Goal: Information Seeking & Learning: Learn about a topic

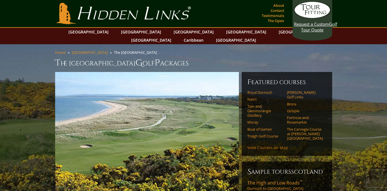
click at [263, 145] on link "View Courses on Map" at bounding box center [268, 147] width 41 height 5
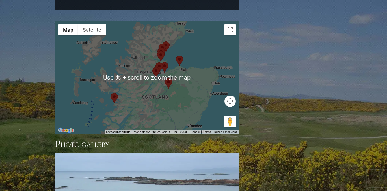
scroll to position [565, 0]
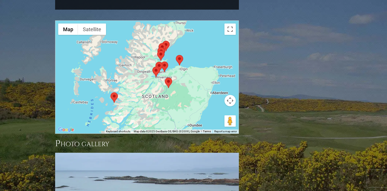
click at [209, 77] on div at bounding box center [146, 77] width 183 height 113
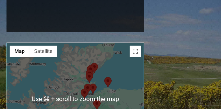
scroll to position [565, 0]
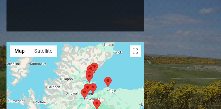
click at [117, 70] on div at bounding box center [75, 98] width 137 height 113
click at [89, 83] on area at bounding box center [89, 83] width 0 height 0
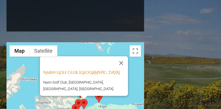
click at [75, 99] on area at bounding box center [75, 99] width 0 height 0
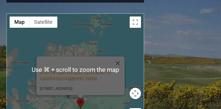
scroll to position [601, 0]
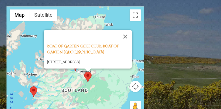
drag, startPoint x: 104, startPoint y: 71, endPoint x: 111, endPoint y: 50, distance: 22.0
click at [111, 50] on div "Boat of Garten Golf Club, Boat of Garten Scotland Nethybridge Rd, Boat of Garte…" at bounding box center [75, 63] width 137 height 113
click at [75, 44] on link "Boat of Garten Golf Club, Boat of Garten Scotland" at bounding box center [83, 49] width 72 height 11
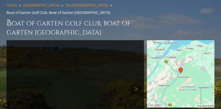
scroll to position [64, 0]
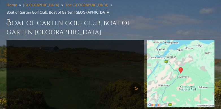
click at [136, 83] on link "Next" at bounding box center [135, 88] width 11 height 11
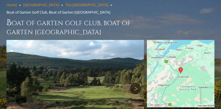
click at [136, 83] on link "Next" at bounding box center [135, 88] width 11 height 11
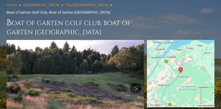
click at [136, 83] on link "Next" at bounding box center [135, 88] width 11 height 11
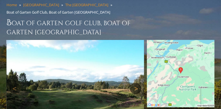
click at [136, 83] on link "Next" at bounding box center [135, 88] width 11 height 11
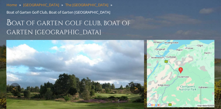
click at [136, 83] on link "Next" at bounding box center [135, 88] width 11 height 11
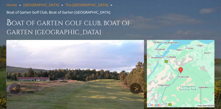
click at [136, 83] on link "Next" at bounding box center [135, 88] width 11 height 11
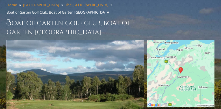
click at [136, 83] on link "Next" at bounding box center [135, 88] width 11 height 11
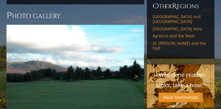
scroll to position [455, 0]
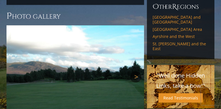
click at [137, 71] on link "Next" at bounding box center [135, 76] width 11 height 11
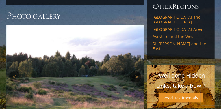
click at [137, 71] on link "Next" at bounding box center [135, 76] width 11 height 11
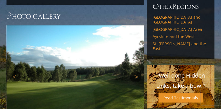
click at [137, 71] on link "Next" at bounding box center [135, 76] width 11 height 11
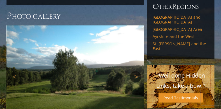
click at [137, 71] on link "Next" at bounding box center [135, 76] width 11 height 11
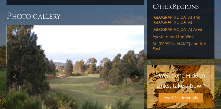
click at [137, 71] on link "Next" at bounding box center [135, 76] width 11 height 11
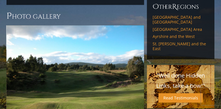
click at [137, 71] on link "Next" at bounding box center [135, 76] width 11 height 11
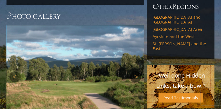
click at [137, 71] on link "Next" at bounding box center [135, 76] width 11 height 11
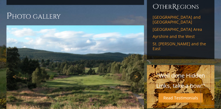
click at [137, 71] on link "Next" at bounding box center [135, 76] width 11 height 11
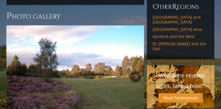
click at [137, 71] on link "Next" at bounding box center [135, 76] width 11 height 11
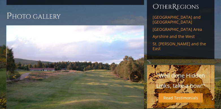
click at [137, 71] on link "Next" at bounding box center [135, 76] width 11 height 11
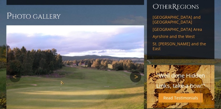
click at [137, 71] on link "Next" at bounding box center [135, 76] width 11 height 11
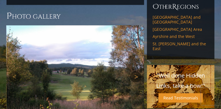
click at [137, 71] on link "Next" at bounding box center [135, 76] width 11 height 11
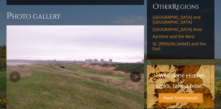
click at [137, 71] on link "Next" at bounding box center [135, 76] width 11 height 11
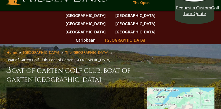
scroll to position [16, 0]
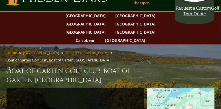
click at [76, 50] on link "The Scottish Highlands" at bounding box center [86, 52] width 43 height 5
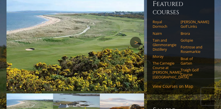
scroll to position [95, 0]
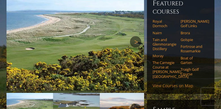
click at [163, 83] on link "View Courses on Map" at bounding box center [173, 85] width 41 height 5
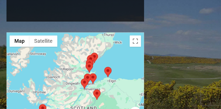
scroll to position [576, 0]
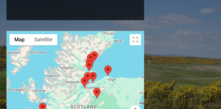
click at [93, 88] on area at bounding box center [93, 88] width 0 height 0
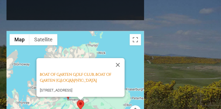
click at [71, 74] on div "Boat of Garten Golf Club, Boat of Garten Scotland Nethybridge Rd, Boat of Garte…" at bounding box center [75, 87] width 137 height 113
click at [120, 58] on button "Close" at bounding box center [118, 65] width 14 height 14
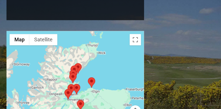
click at [69, 73] on area at bounding box center [69, 73] width 0 height 0
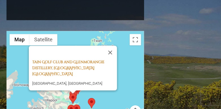
click at [76, 59] on link "Tain Golf Club and Glenmorangie Distillery, [GEOGRAPHIC_DATA] [GEOGRAPHIC_DATA]" at bounding box center [68, 67] width 72 height 17
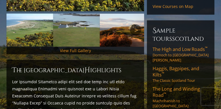
scroll to position [0, 0]
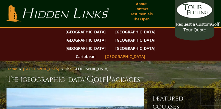
click at [148, 52] on link "[GEOGRAPHIC_DATA]" at bounding box center [125, 56] width 46 height 8
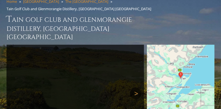
scroll to position [70, 0]
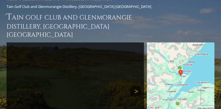
click at [137, 85] on link "Next" at bounding box center [135, 90] width 11 height 11
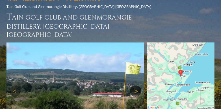
click at [137, 85] on link "Next" at bounding box center [135, 90] width 11 height 11
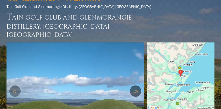
click at [137, 85] on link "Next" at bounding box center [135, 90] width 11 height 11
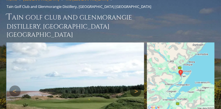
click at [137, 85] on link "Next" at bounding box center [135, 90] width 11 height 11
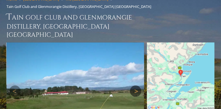
click at [137, 85] on link "Next" at bounding box center [135, 90] width 11 height 11
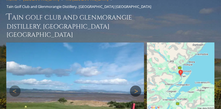
click at [137, 85] on link "Next" at bounding box center [135, 90] width 11 height 11
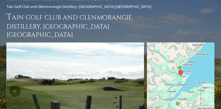
click at [137, 85] on link "Next" at bounding box center [135, 90] width 11 height 11
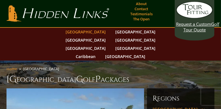
click at [73, 32] on link "[GEOGRAPHIC_DATA]" at bounding box center [86, 32] width 46 height 8
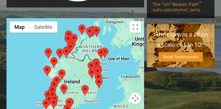
scroll to position [530, 0]
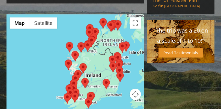
drag, startPoint x: 76, startPoint y: 50, endPoint x: 98, endPoint y: 48, distance: 21.9
click at [98, 48] on div at bounding box center [75, 70] width 137 height 113
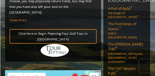
scroll to position [536, 0]
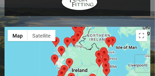
drag, startPoint x: 93, startPoint y: 50, endPoint x: 75, endPoint y: 31, distance: 26.4
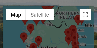
scroll to position [611, 0]
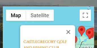
scroll to position [2, 0]
